Goal: Task Accomplishment & Management: Use online tool/utility

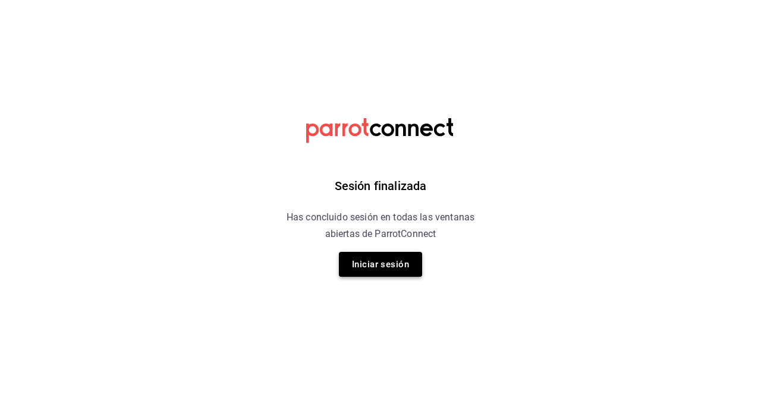
click at [393, 269] on button "Iniciar sesión" at bounding box center [380, 264] width 83 height 25
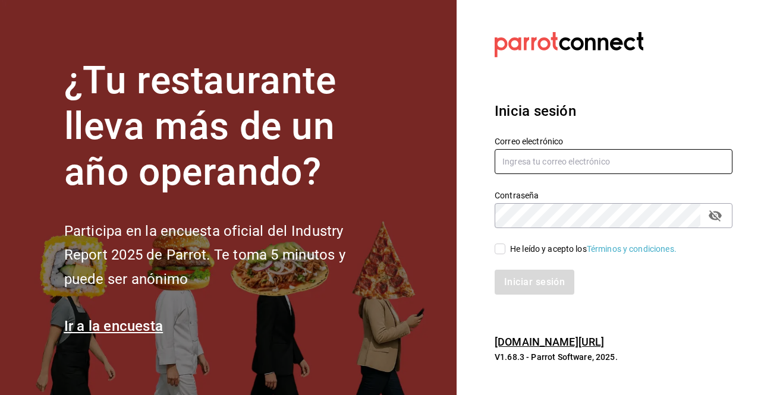
type input "cinthia@medicasanisidro.com"
click at [541, 279] on div "Iniciar sesión" at bounding box center [613, 282] width 238 height 25
click at [500, 252] on input "He leído y acepto los Términos y condiciones." at bounding box center [499, 249] width 11 height 11
checkbox input "true"
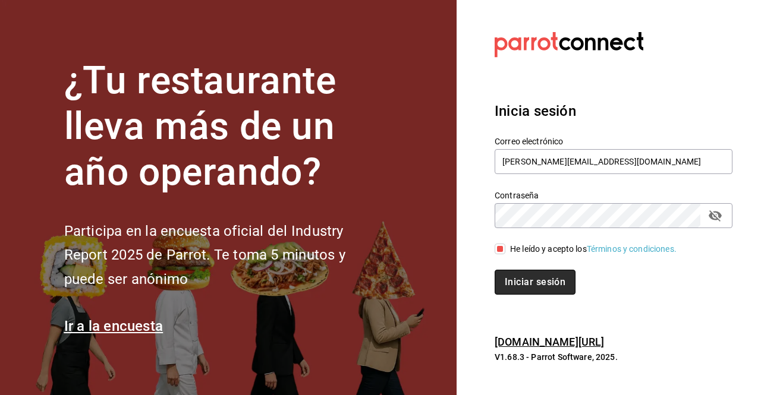
click at [524, 276] on button "Iniciar sesión" at bounding box center [534, 282] width 81 height 25
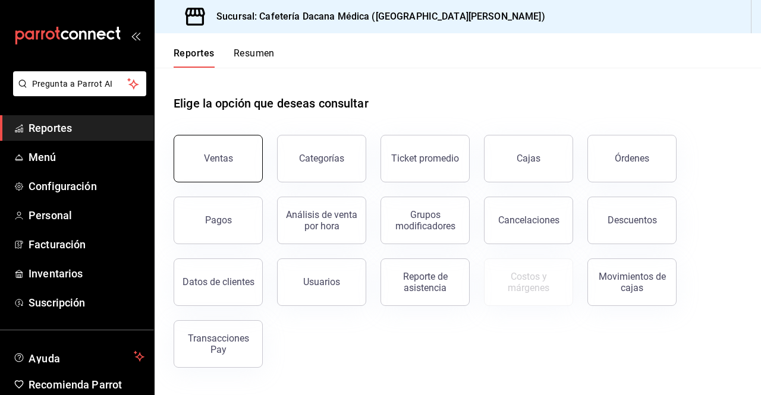
click at [218, 166] on button "Ventas" at bounding box center [218, 159] width 89 height 48
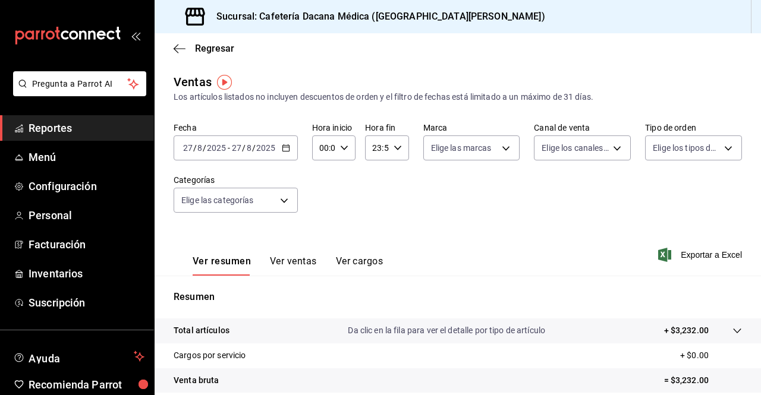
click at [290, 146] on div "[DATE] [DATE] - [DATE] [DATE]" at bounding box center [236, 147] width 124 height 25
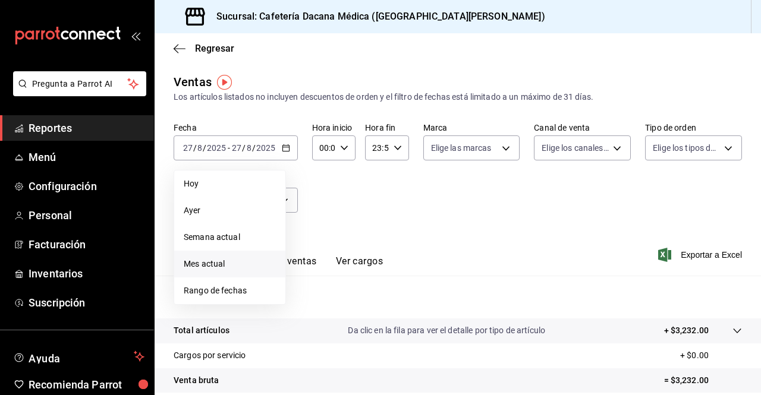
click at [229, 268] on span "Mes actual" at bounding box center [230, 264] width 92 height 12
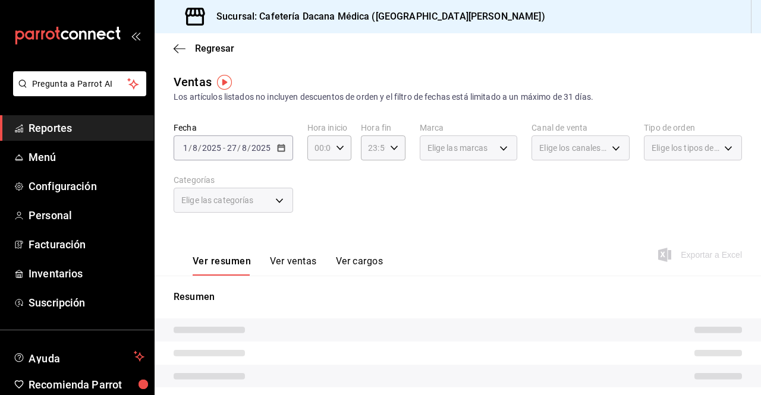
click at [310, 163] on div "Fecha [DATE] [DATE] - [DATE] [DATE] Hora inicio 00:00 Hora inicio Hora fin 23:5…" at bounding box center [458, 174] width 568 height 105
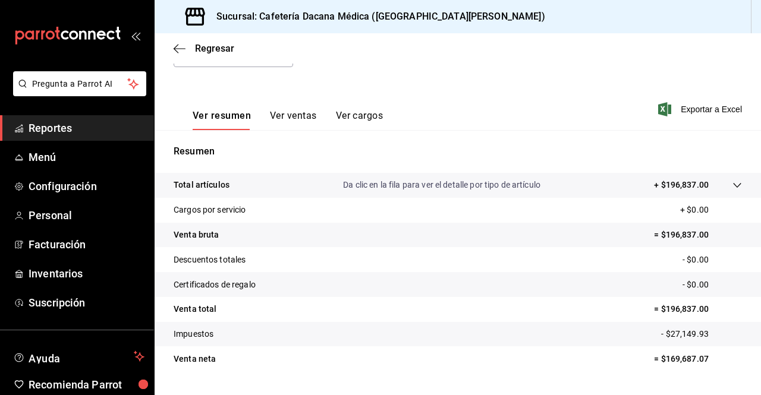
scroll to position [174, 0]
